Goal: Task Accomplishment & Management: Complete application form

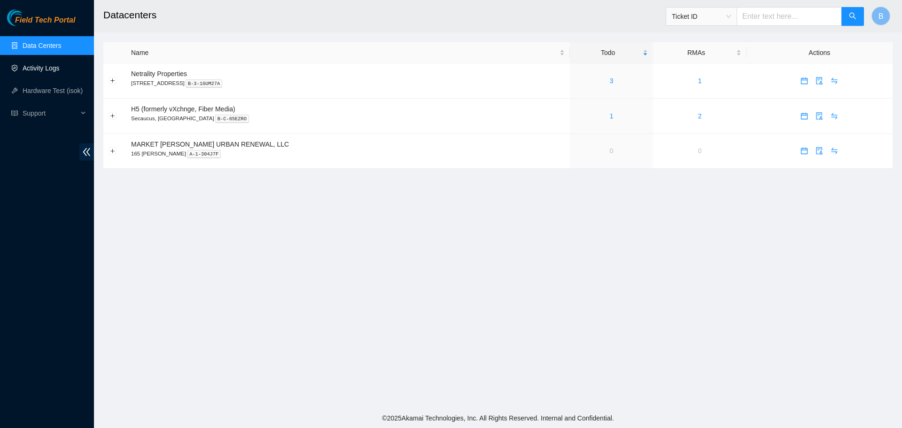
click at [60, 66] on link "Activity Logs" at bounding box center [41, 68] width 37 height 8
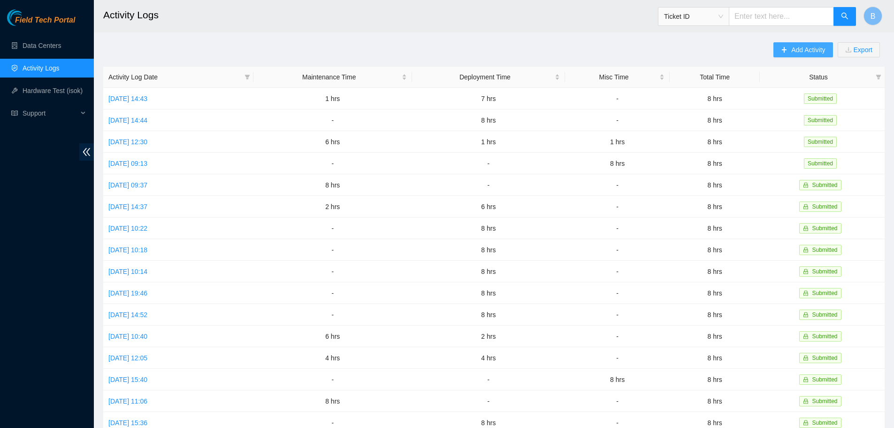
click at [802, 49] on span "Add Activity" at bounding box center [809, 50] width 34 height 10
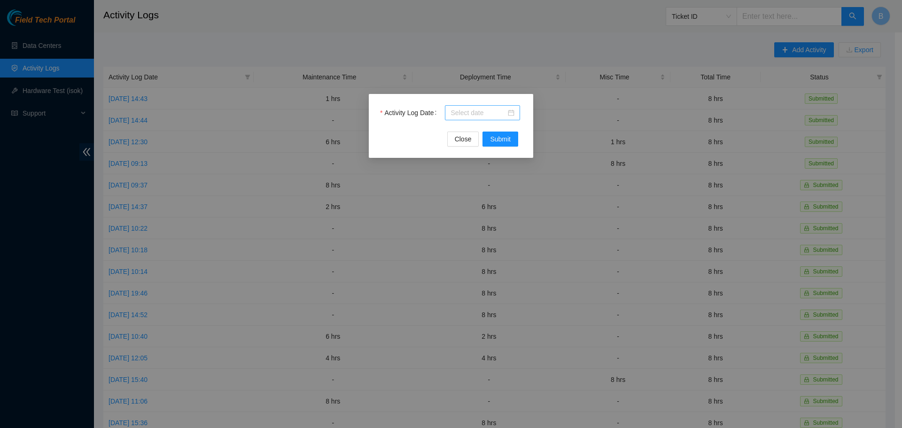
click at [491, 110] on input "Activity Log Date" at bounding box center [477, 113] width 55 height 10
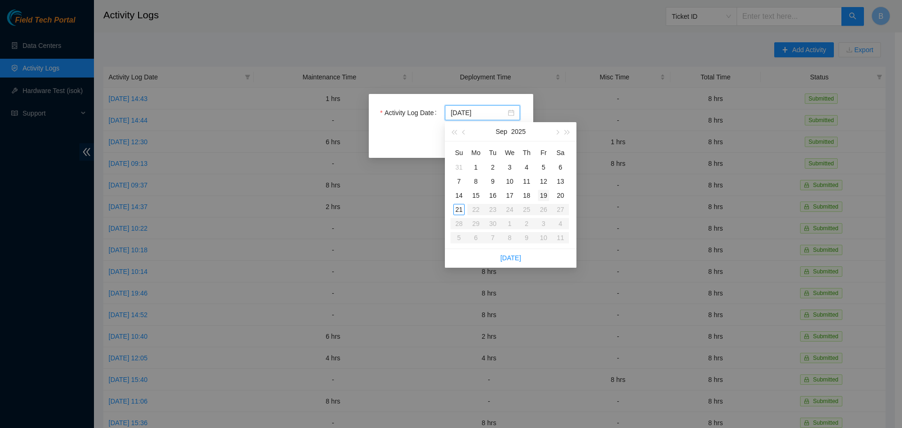
type input "[DATE]"
click at [543, 198] on div "19" at bounding box center [543, 195] width 11 height 11
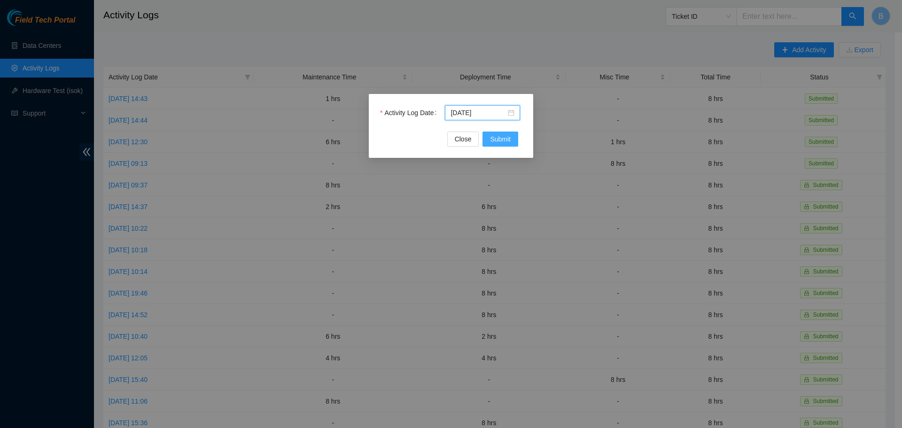
click at [503, 140] on span "Submit" at bounding box center [500, 139] width 21 height 10
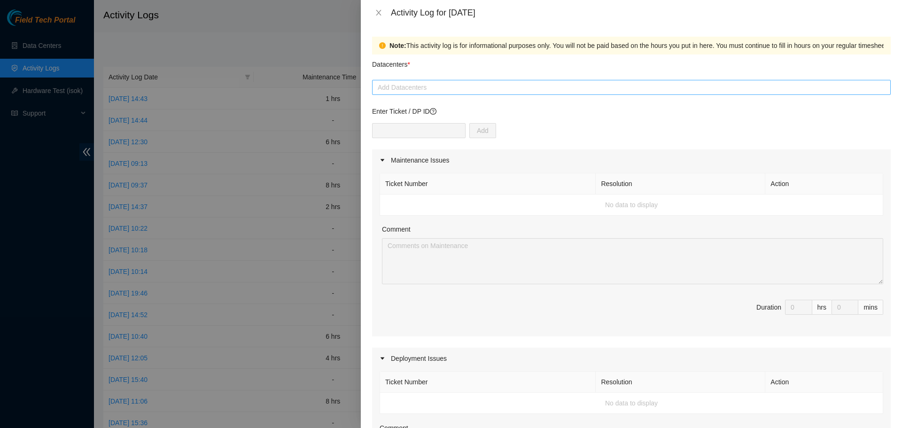
click at [463, 89] on div at bounding box center [631, 87] width 514 height 11
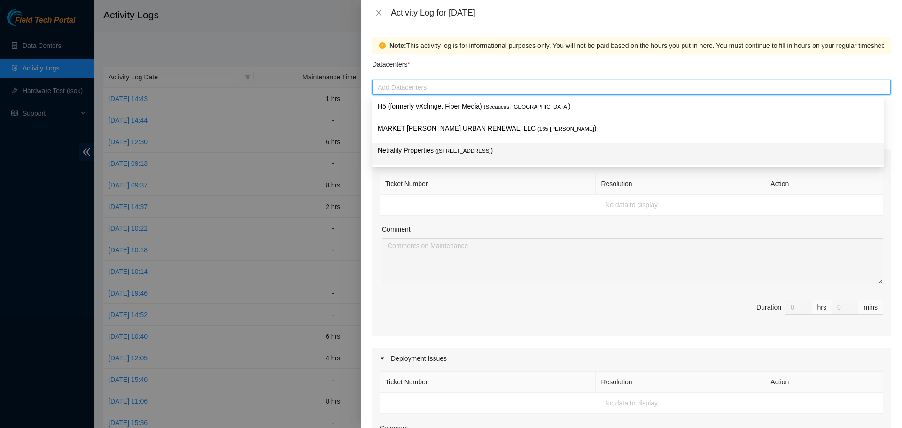
click at [451, 152] on span "( [STREET_ADDRESS]" at bounding box center [462, 151] width 55 height 6
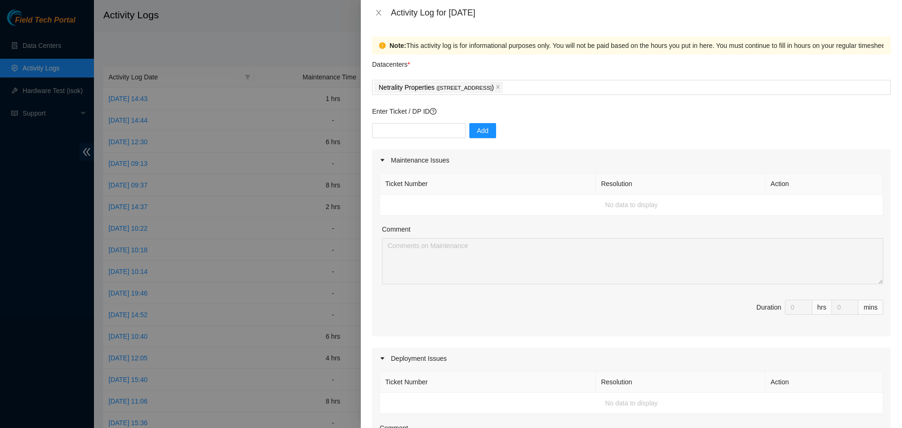
click at [489, 178] on th "Ticket Number" at bounding box center [488, 183] width 216 height 21
click at [379, 13] on icon "close" at bounding box center [378, 13] width 5 height 6
